Goal: Information Seeking & Learning: Learn about a topic

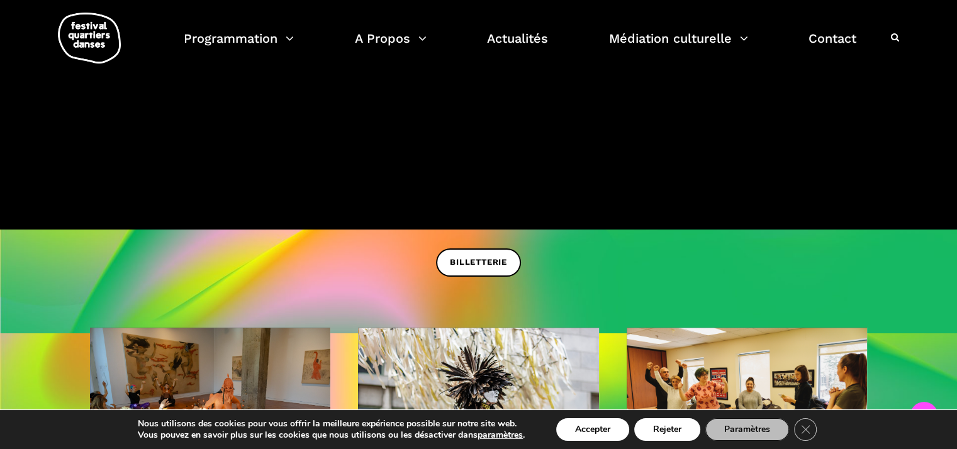
scroll to position [315, 0]
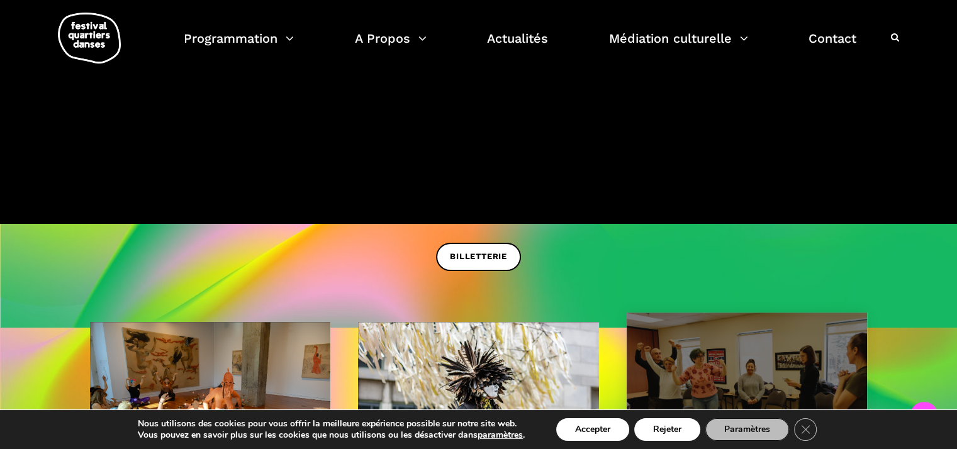
drag, startPoint x: 675, startPoint y: 424, endPoint x: 653, endPoint y: 412, distance: 24.8
click at [672, 423] on button "Rejeter" at bounding box center [667, 430] width 66 height 23
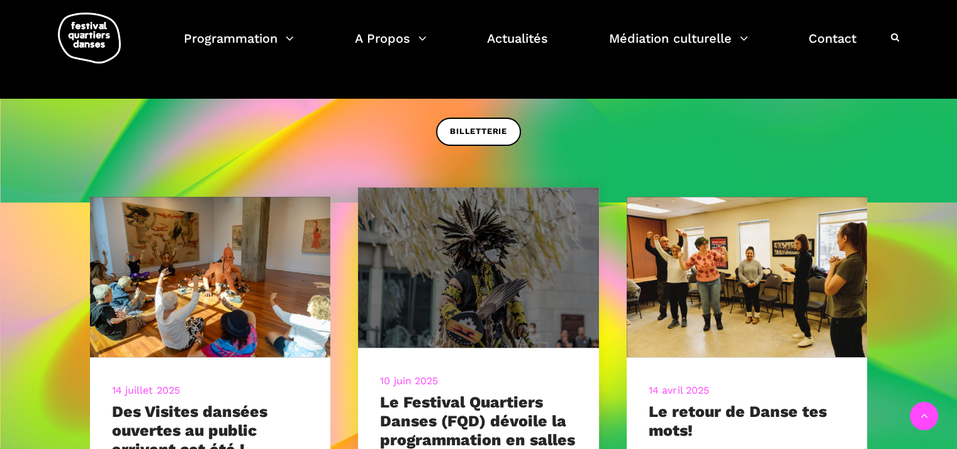
scroll to position [441, 0]
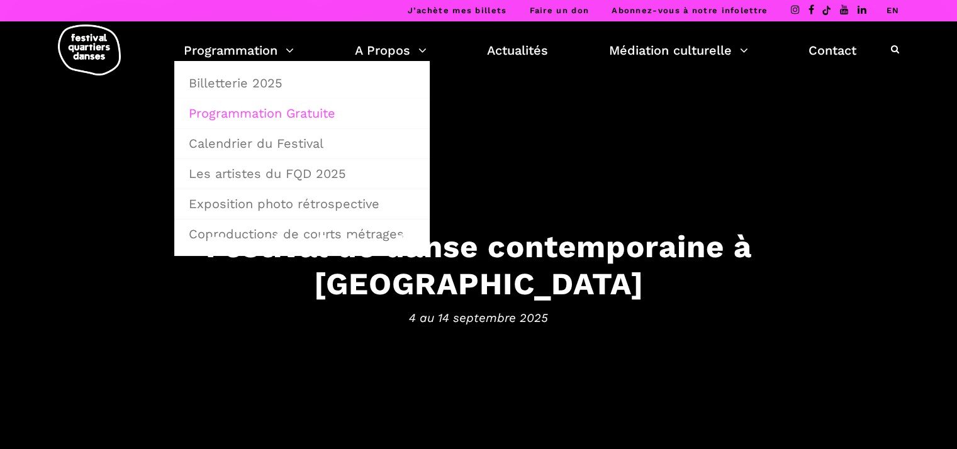
click at [267, 116] on link "Programmation Gratuite" at bounding box center [302, 113] width 242 height 29
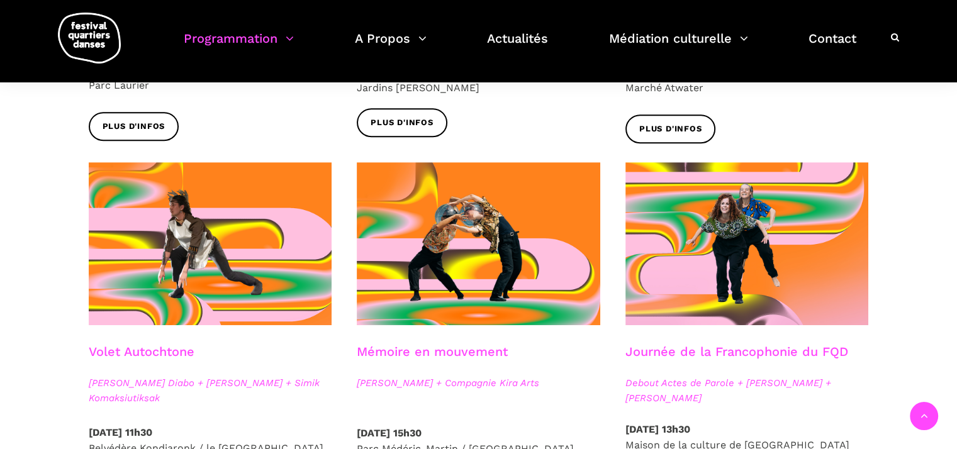
scroll to position [629, 0]
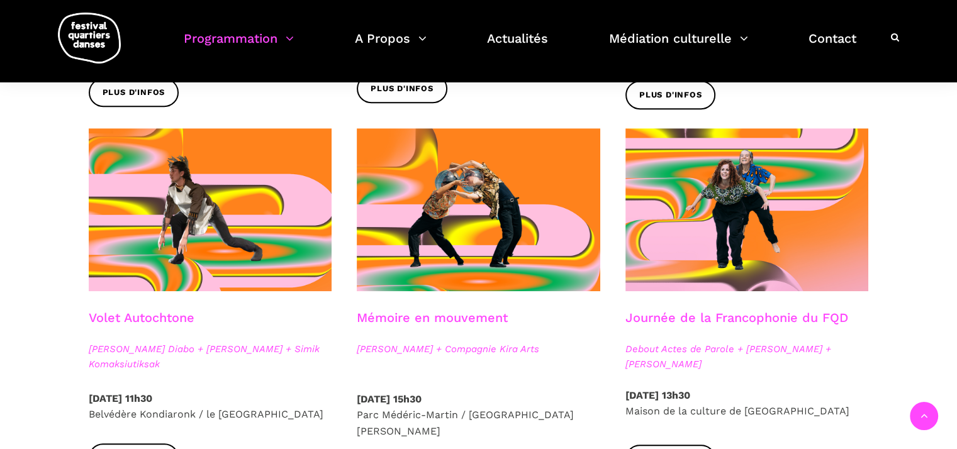
click at [454, 315] on link "Mémoire en mouvement" at bounding box center [432, 317] width 151 height 15
click at [642, 317] on link "Journée de la Francophonie du FQD" at bounding box center [737, 317] width 223 height 15
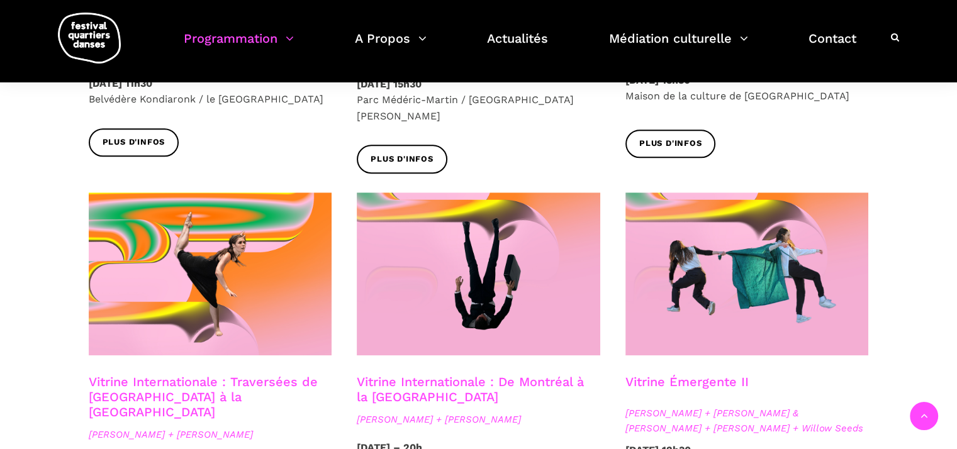
scroll to position [1007, 0]
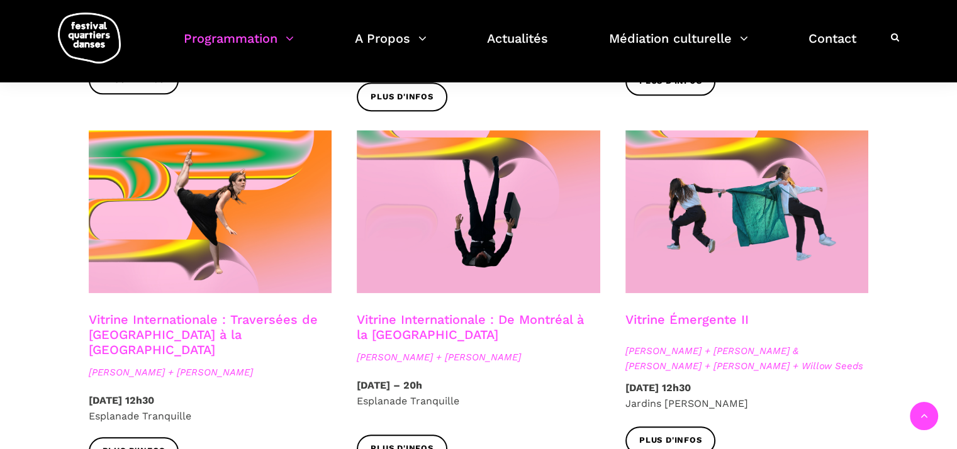
click at [175, 312] on link "Vitrine Internationale : Traversées de [GEOGRAPHIC_DATA] à la [GEOGRAPHIC_DATA]" at bounding box center [203, 334] width 229 height 45
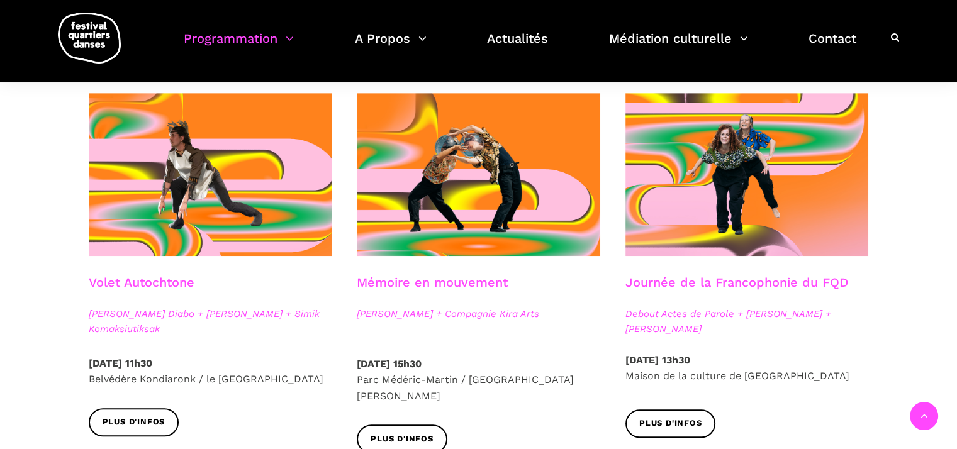
scroll to position [566, 0]
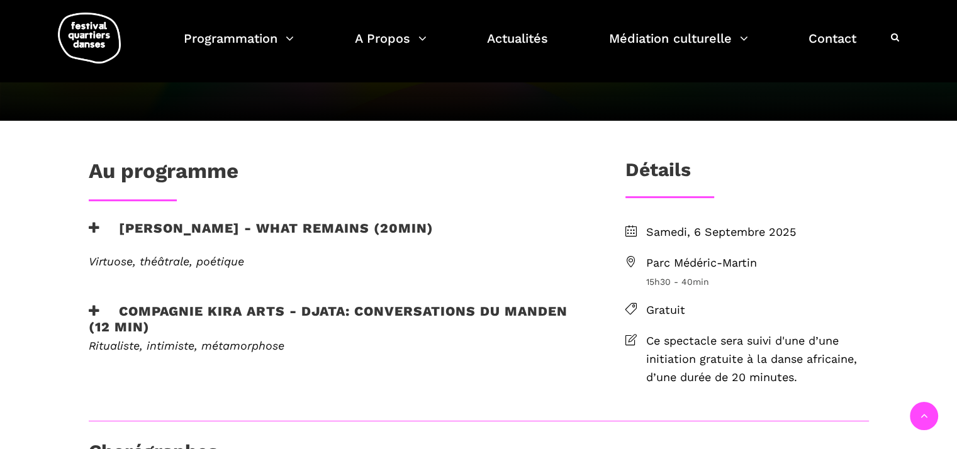
scroll to position [252, 0]
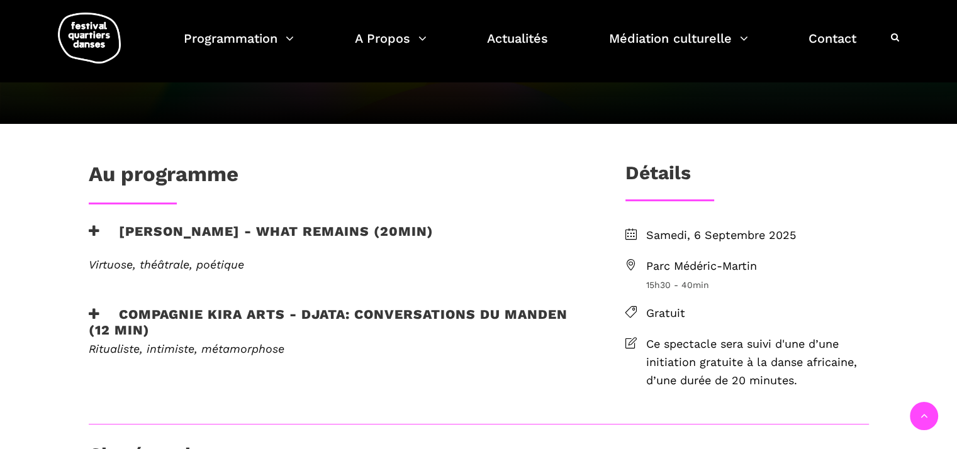
click at [91, 228] on icon at bounding box center [94, 231] width 11 height 13
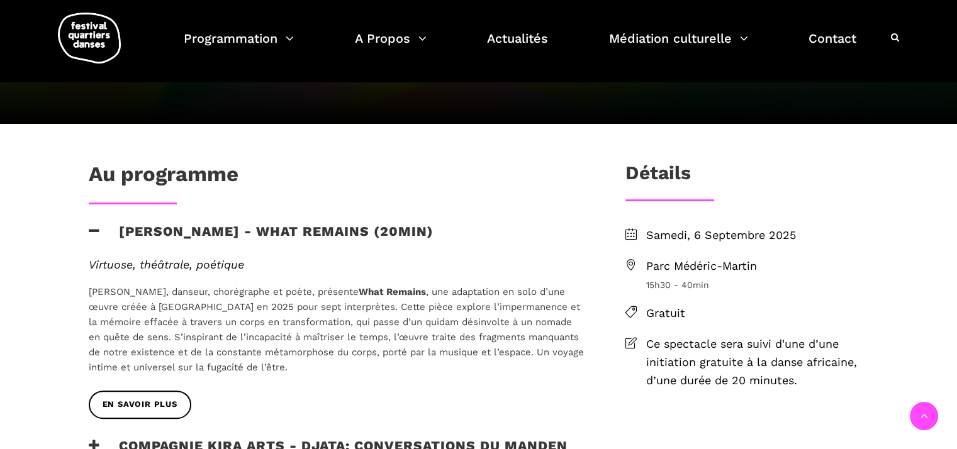
click at [717, 266] on span "Parc Médéric-Martin" at bounding box center [757, 266] width 223 height 18
click at [664, 266] on span "Parc Médéric-Martin" at bounding box center [757, 266] width 223 height 18
click at [633, 262] on icon at bounding box center [631, 264] width 11 height 11
drag, startPoint x: 763, startPoint y: 261, endPoint x: 648, endPoint y: 264, distance: 114.6
click at [648, 264] on span "Parc Médéric-Martin" at bounding box center [757, 266] width 223 height 18
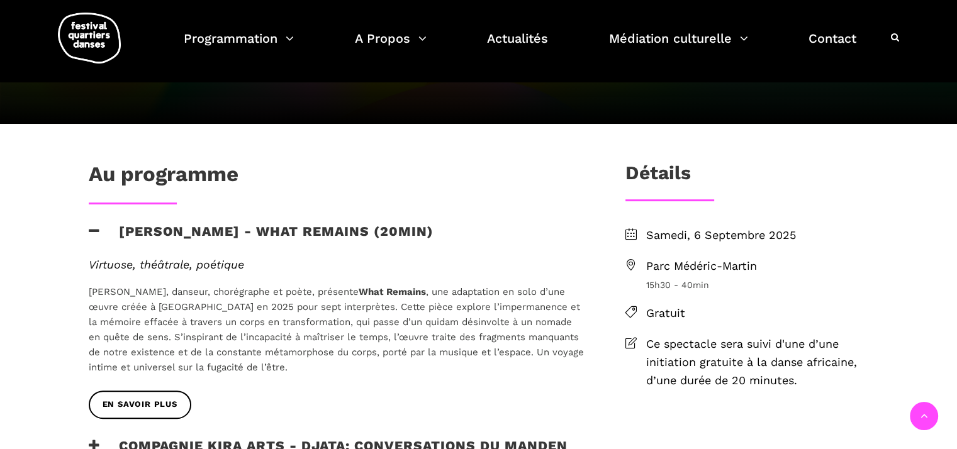
click at [816, 281] on span "15h30 - 40min" at bounding box center [757, 285] width 223 height 14
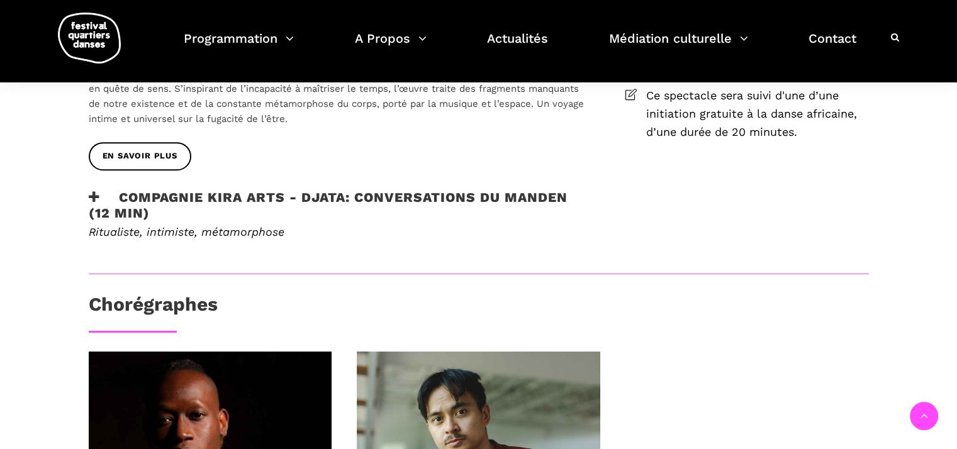
scroll to position [504, 0]
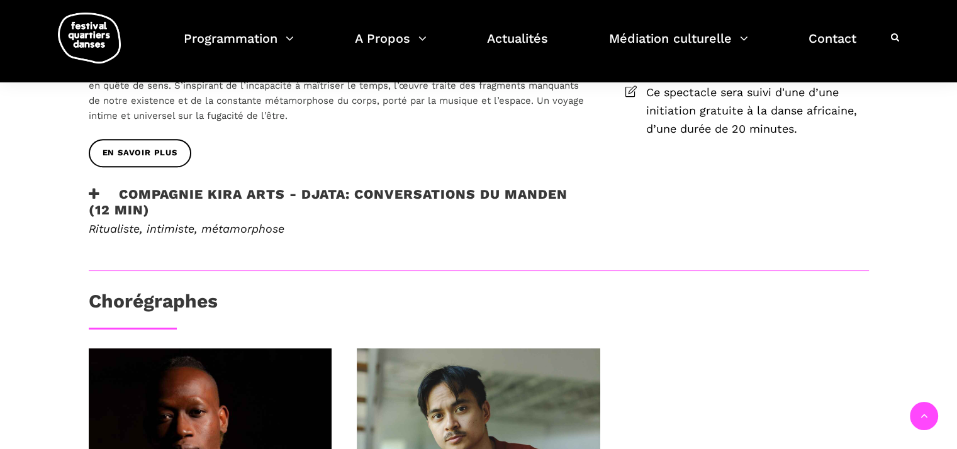
click at [95, 193] on icon at bounding box center [94, 194] width 11 height 13
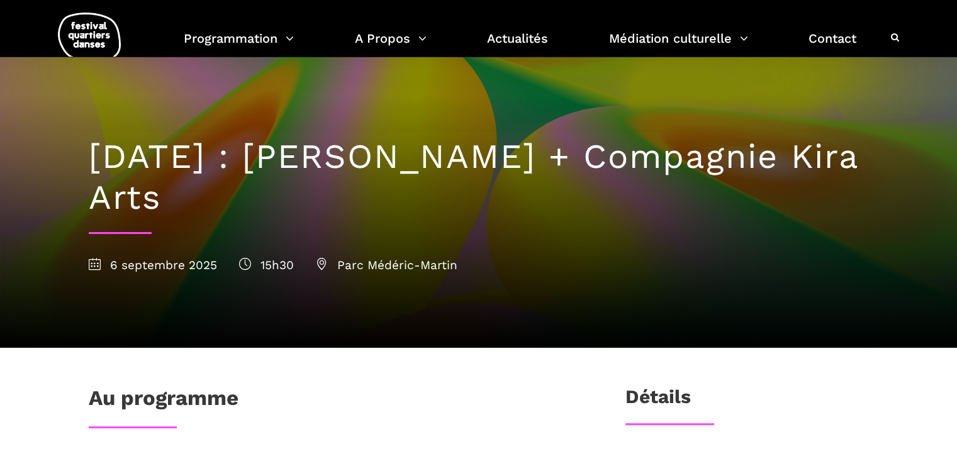
scroll to position [0, 0]
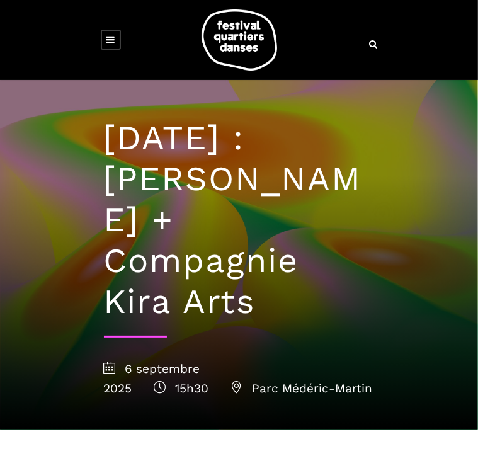
drag, startPoint x: 101, startPoint y: 23, endPoint x: 115, endPoint y: 11, distance: 18.4
click at [102, 23] on div at bounding box center [239, 39] width 296 height 61
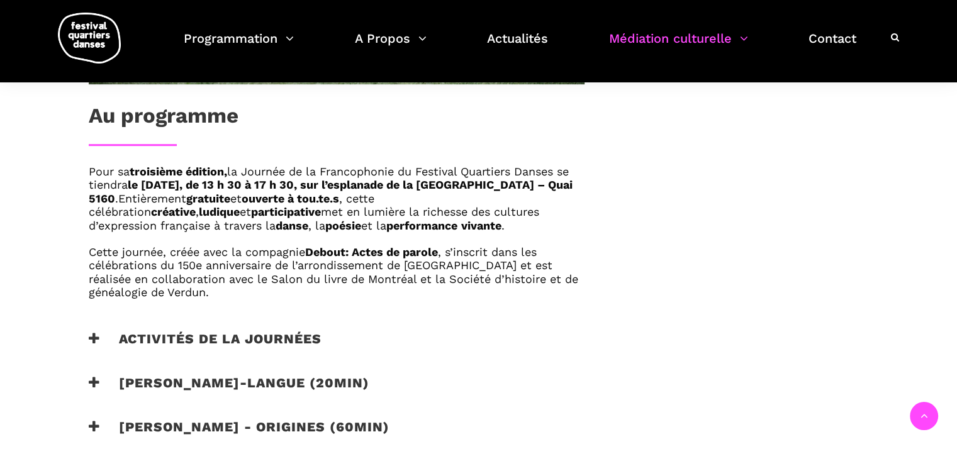
scroll to position [755, 0]
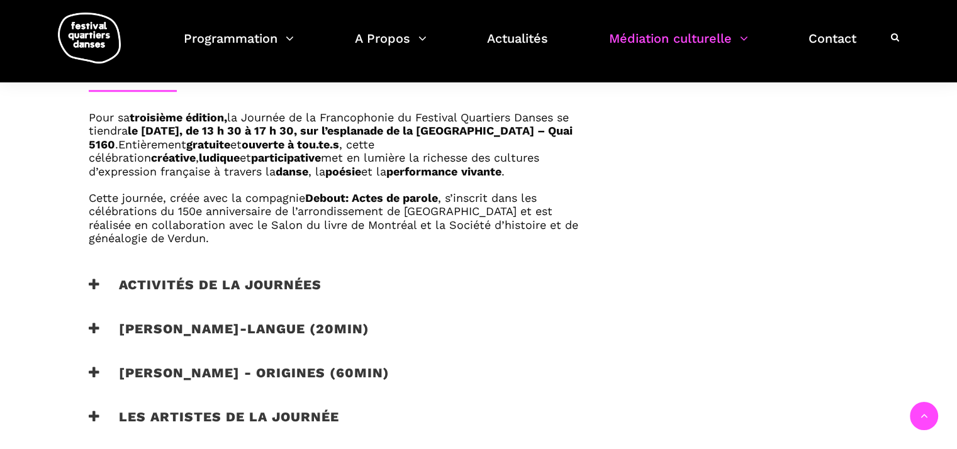
click at [101, 284] on h3 "Activités de la journées" at bounding box center [205, 292] width 233 height 31
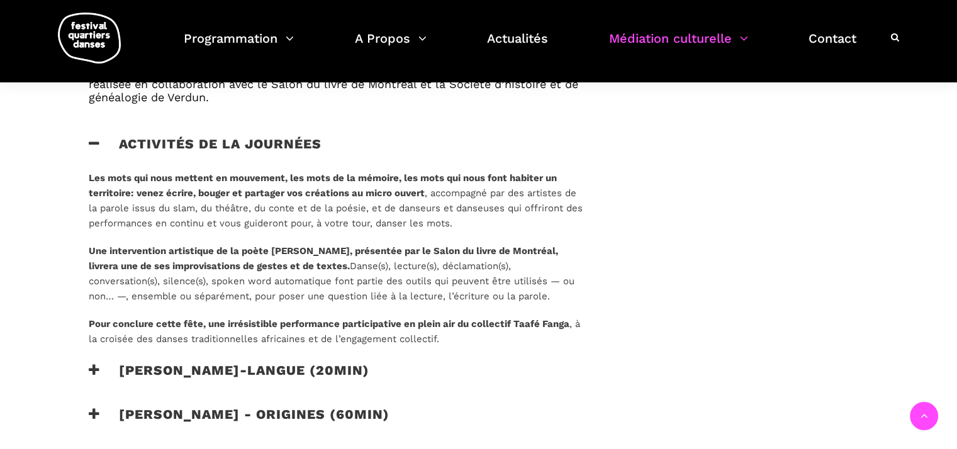
scroll to position [944, 0]
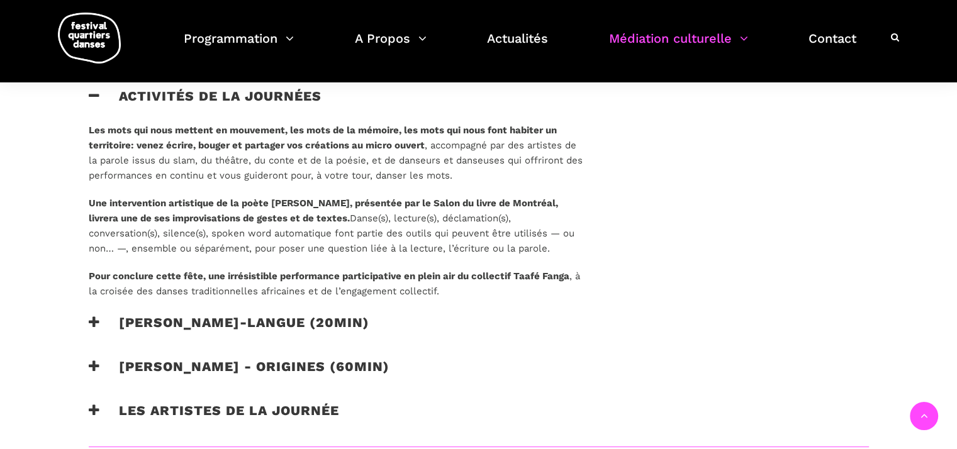
click at [95, 322] on icon at bounding box center [94, 322] width 11 height 13
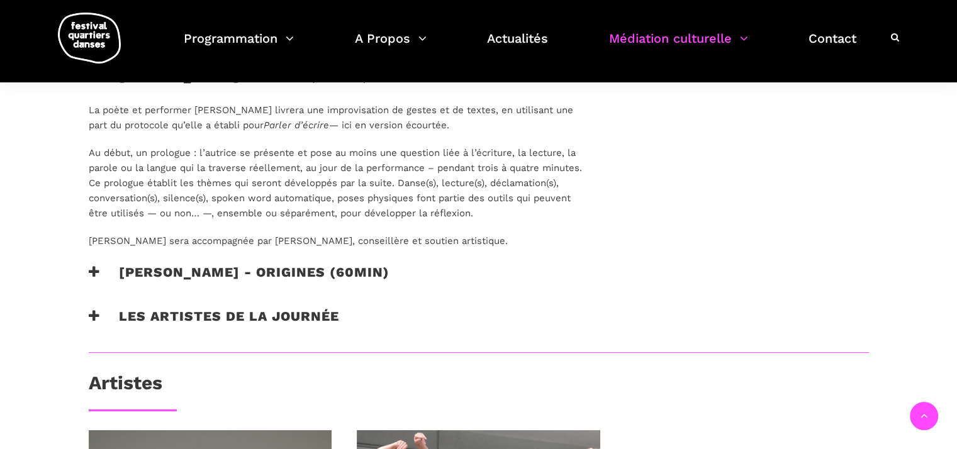
scroll to position [1196, 0]
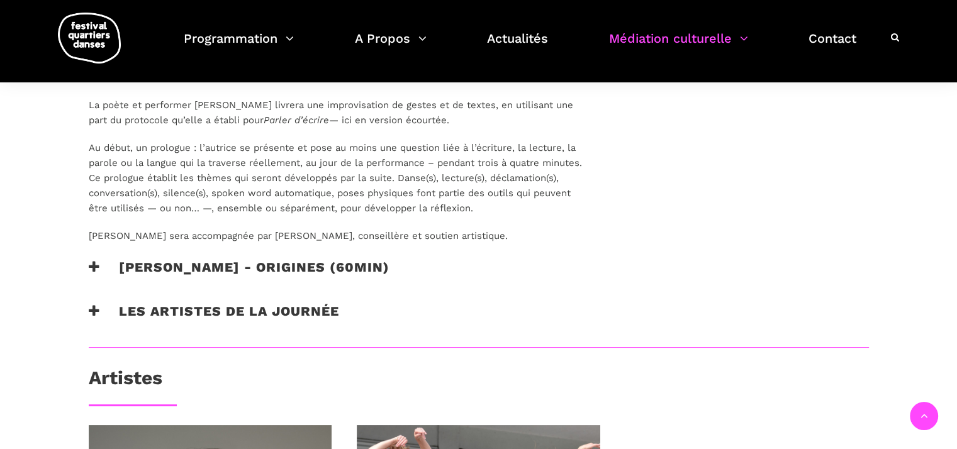
click at [91, 264] on icon at bounding box center [94, 267] width 11 height 13
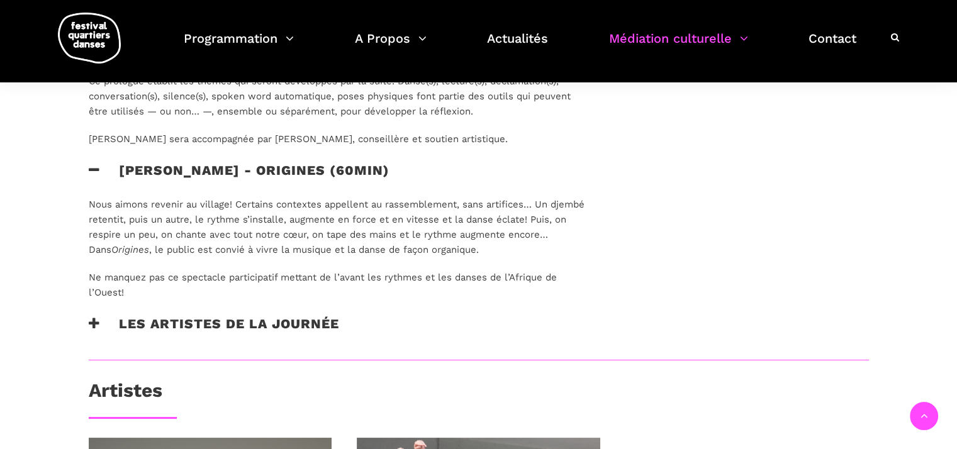
scroll to position [1385, 0]
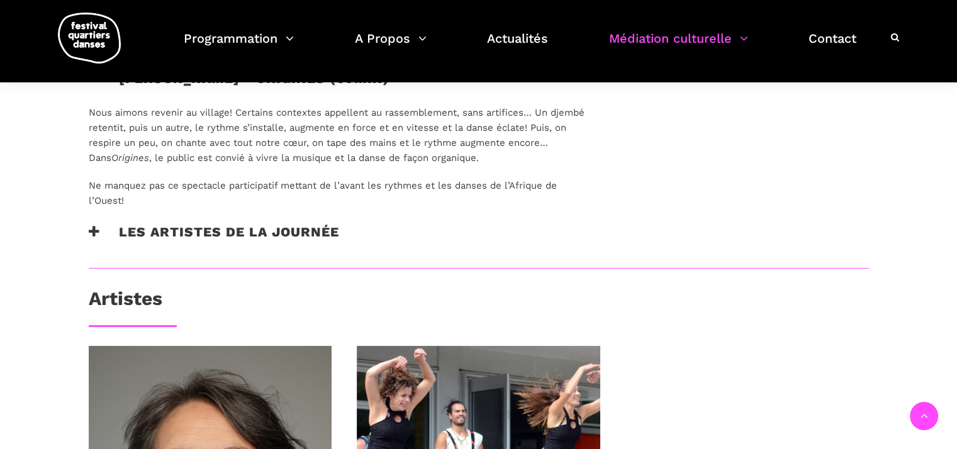
click at [91, 233] on icon at bounding box center [94, 231] width 11 height 13
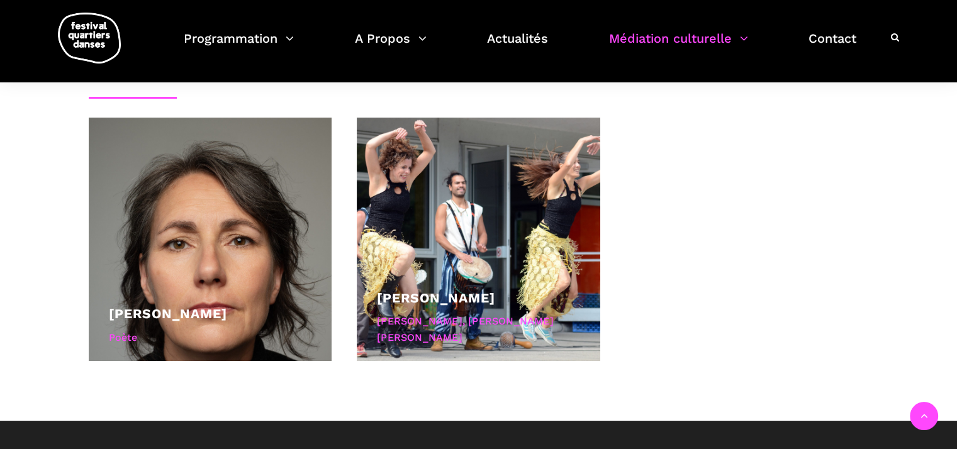
scroll to position [1633, 0]
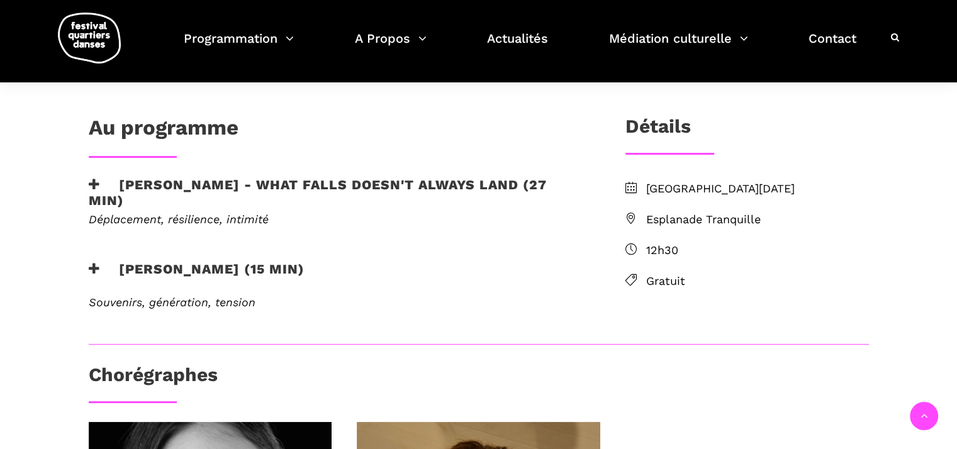
scroll to position [252, 0]
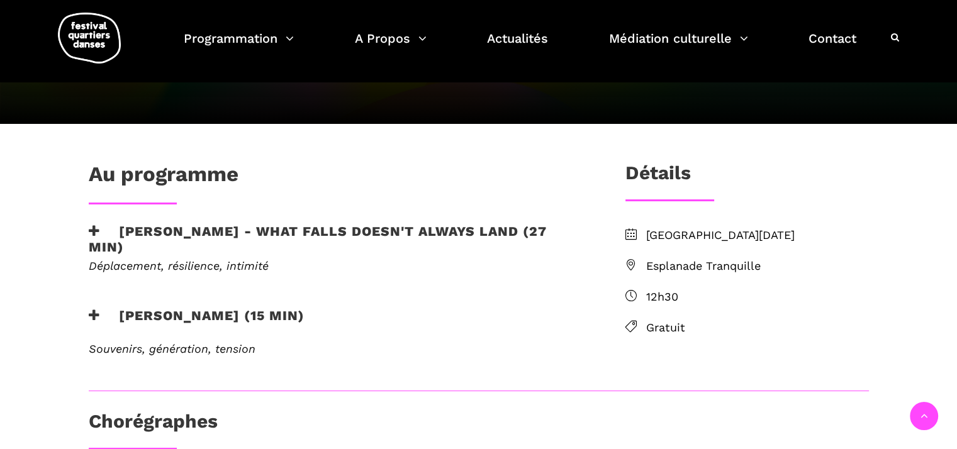
click at [94, 226] on icon at bounding box center [94, 231] width 11 height 13
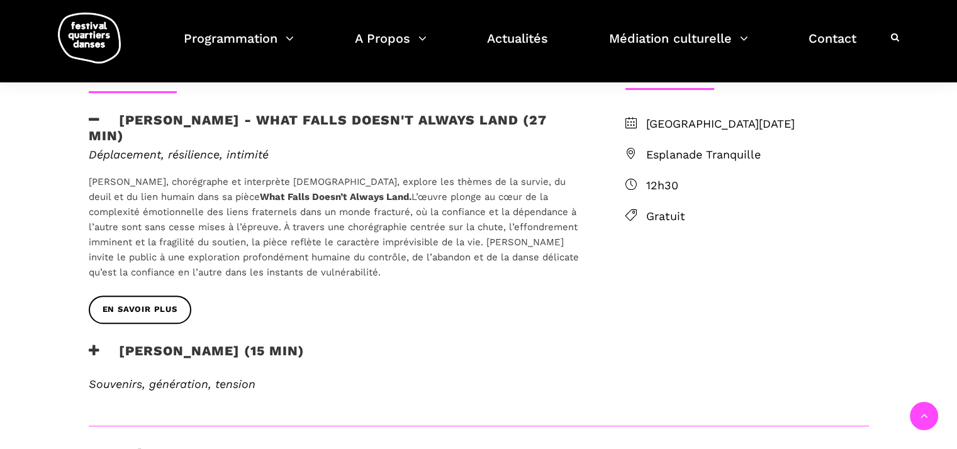
scroll to position [378, 0]
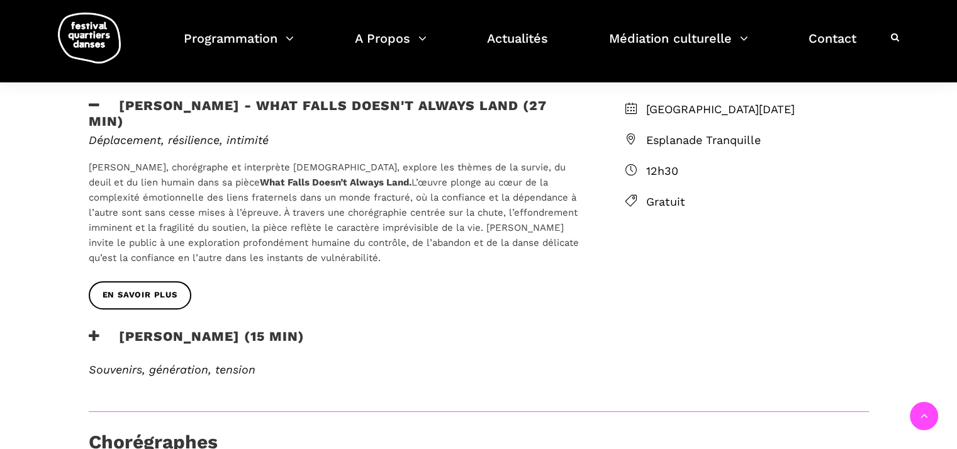
click at [78, 329] on div "Rebecca Margolick - Harbour (15 min)" at bounding box center [336, 346] width 521 height 35
click at [89, 332] on icon at bounding box center [94, 336] width 11 height 13
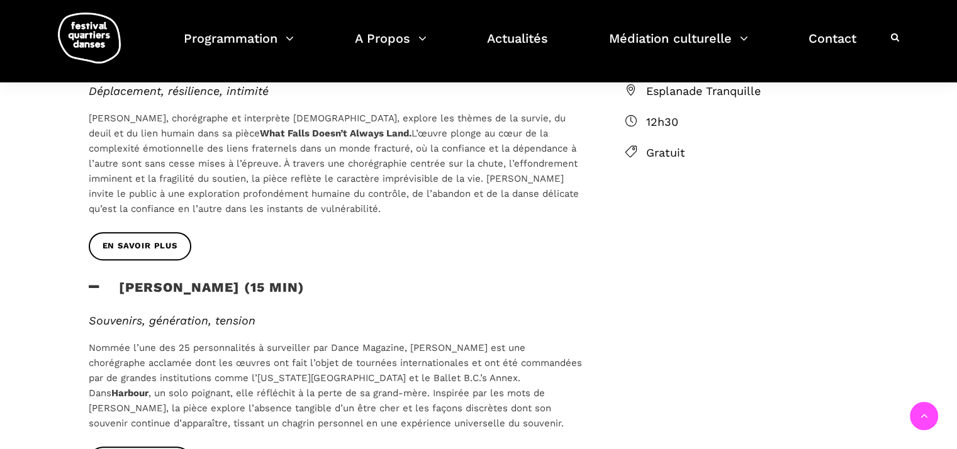
scroll to position [441, 0]
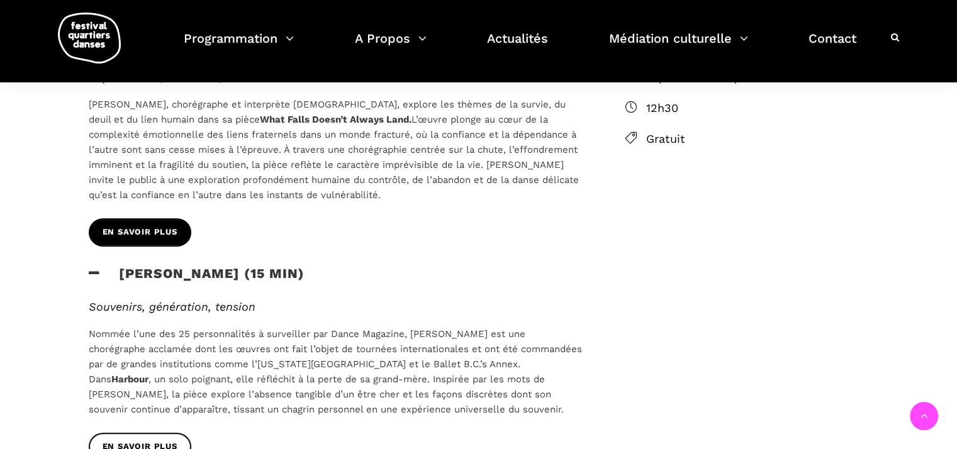
click at [126, 223] on link "EN SAVOIR PLUS" at bounding box center [140, 232] width 103 height 28
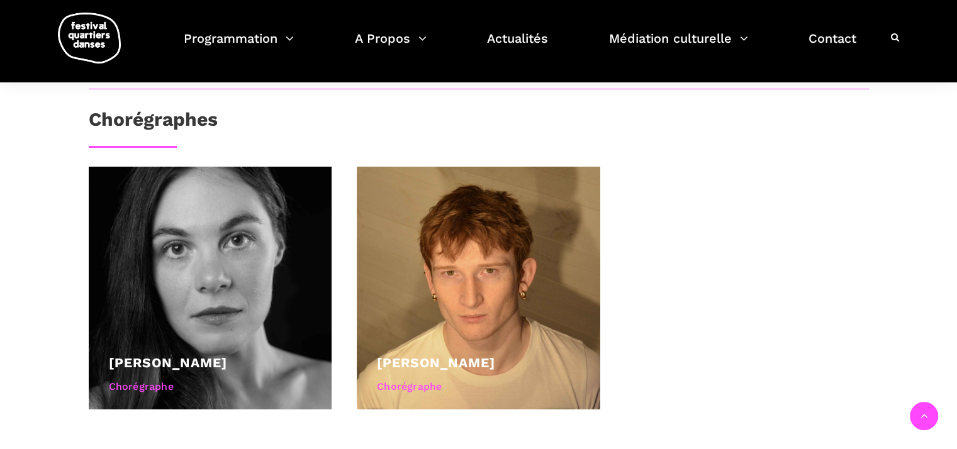
scroll to position [881, 0]
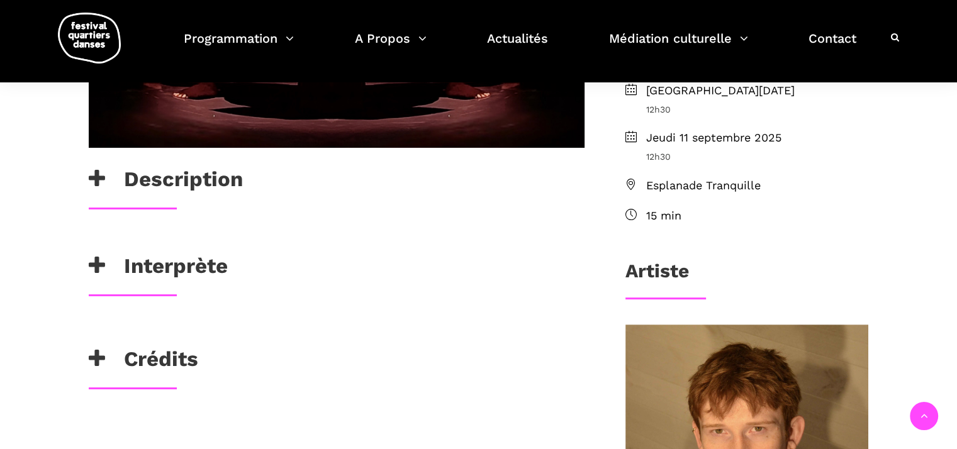
scroll to position [441, 0]
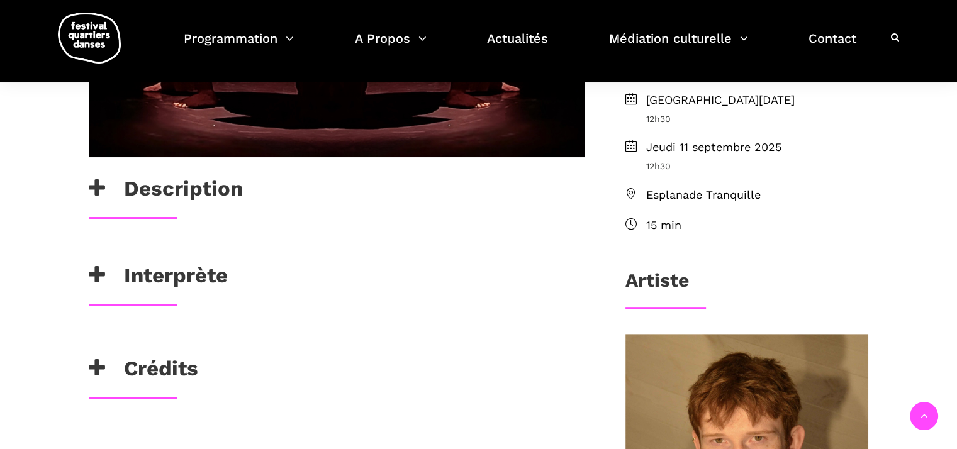
click at [95, 192] on icon at bounding box center [97, 188] width 16 height 21
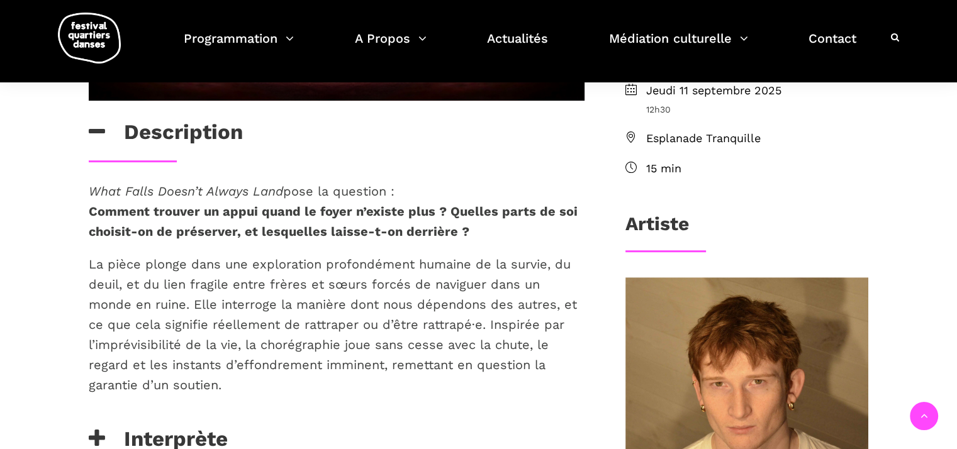
scroll to position [504, 0]
